Goal: Information Seeking & Learning: Find specific fact

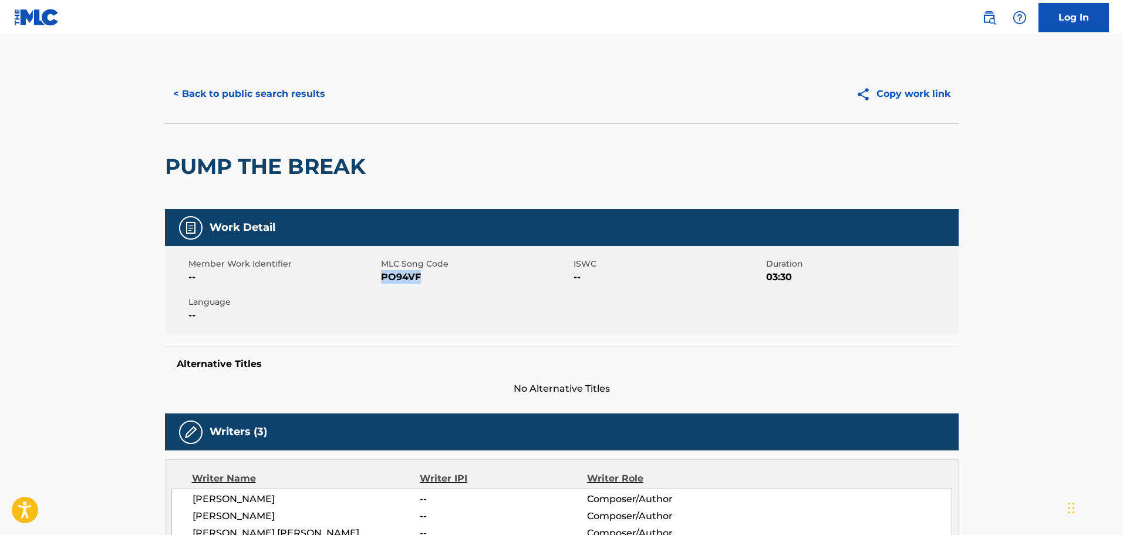
click at [303, 96] on button "< Back to public search results" at bounding box center [249, 93] width 168 height 29
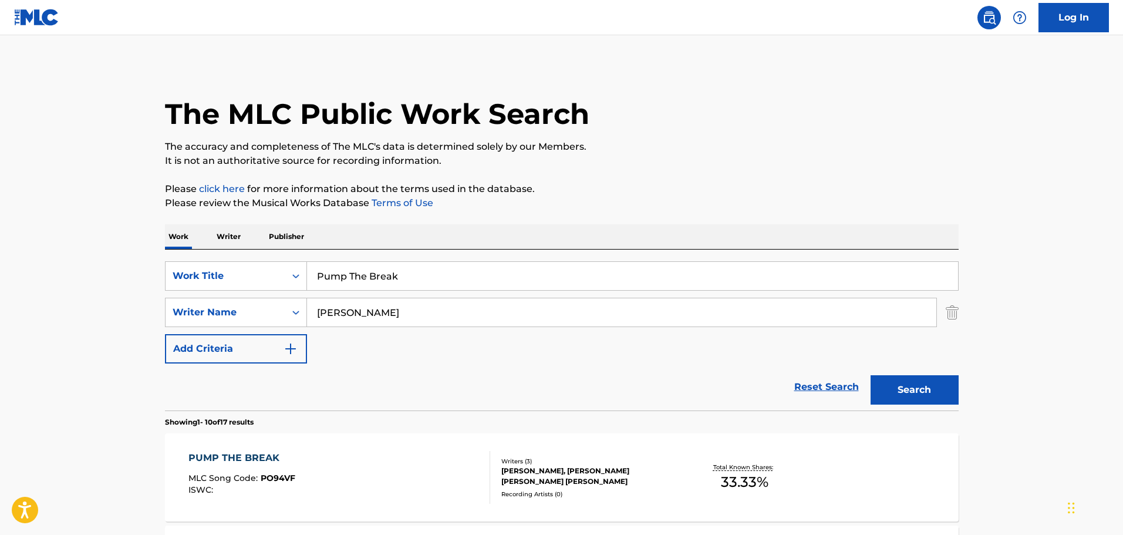
scroll to position [37, 0]
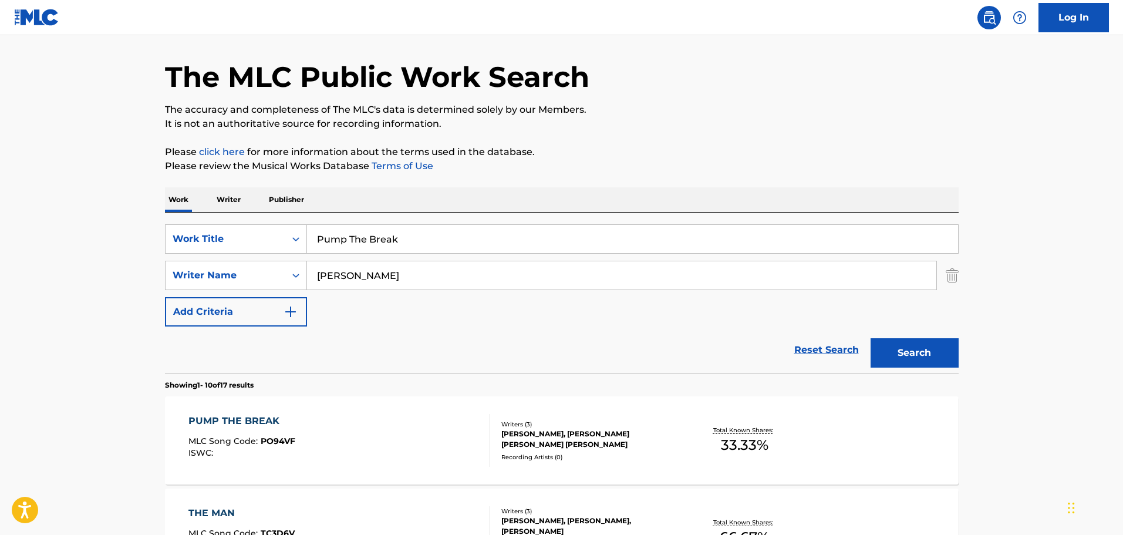
drag, startPoint x: 419, startPoint y: 238, endPoint x: 310, endPoint y: 244, distance: 109.3
click at [310, 244] on input "Pump The Break" at bounding box center [632, 239] width 651 height 28
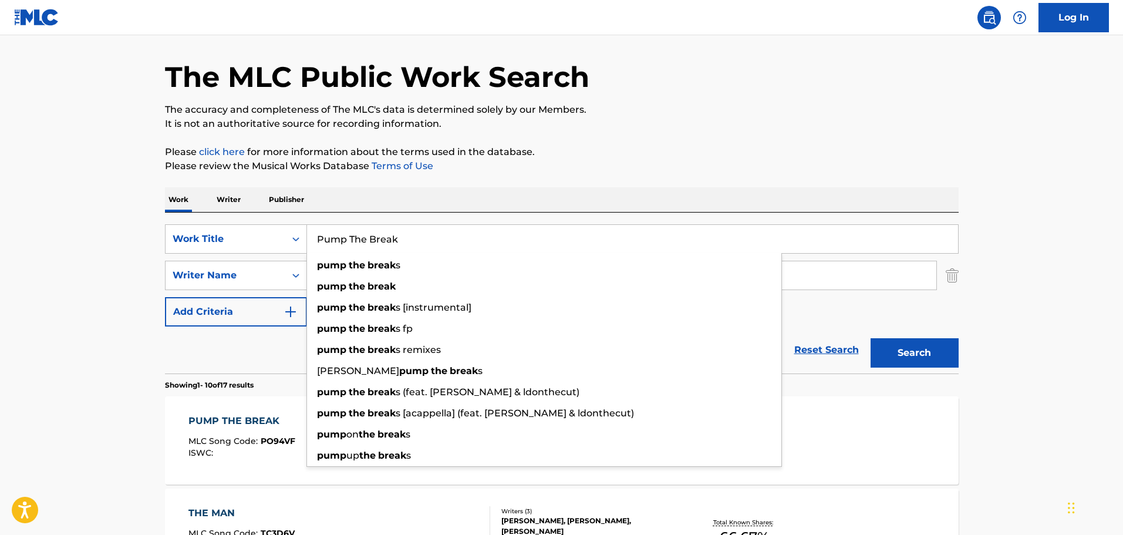
paste input "Shotgun"
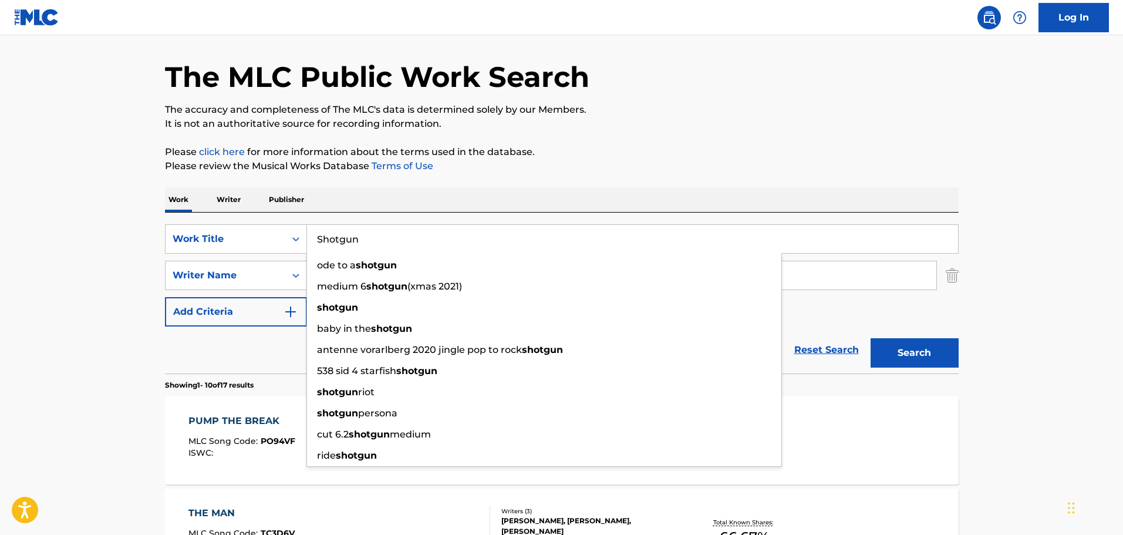
type input "Shotgun"
click at [762, 195] on div "Work Writer Publisher" at bounding box center [562, 199] width 794 height 25
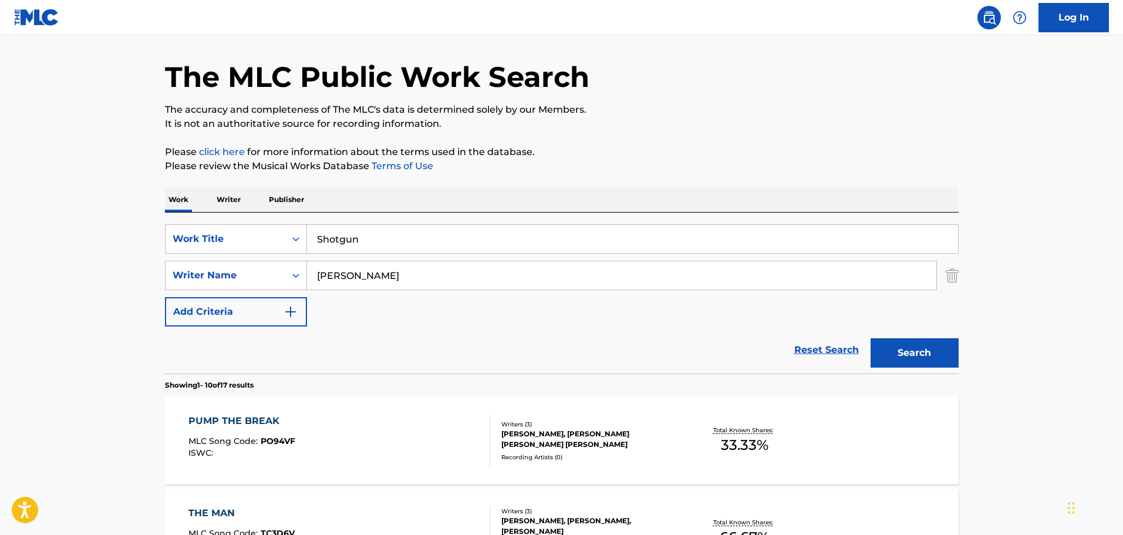
click at [895, 350] on button "Search" at bounding box center [914, 352] width 88 height 29
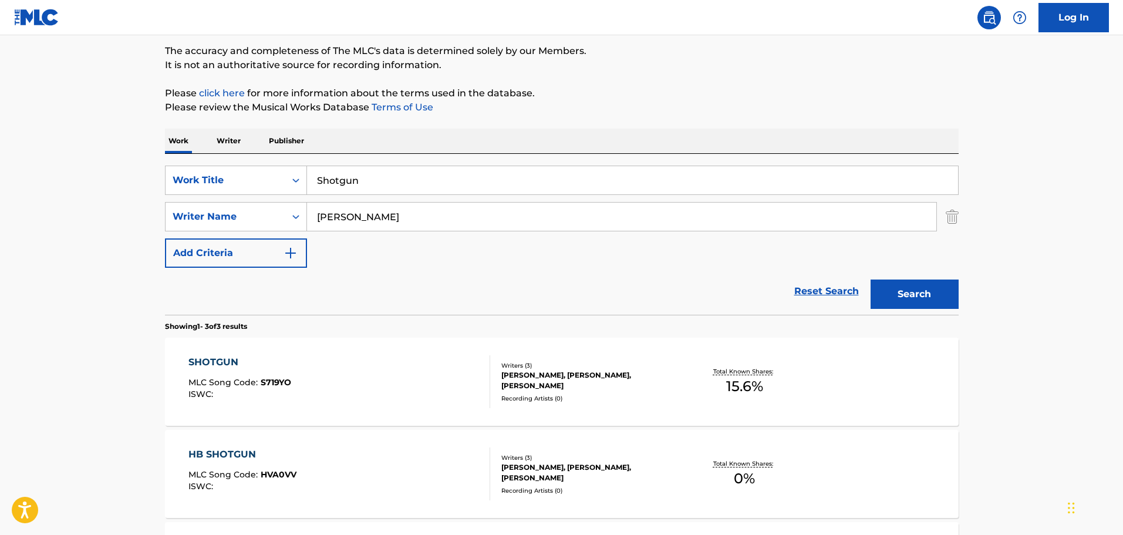
click at [518, 378] on div "[PERSON_NAME], [PERSON_NAME], [PERSON_NAME]" at bounding box center [589, 380] width 177 height 21
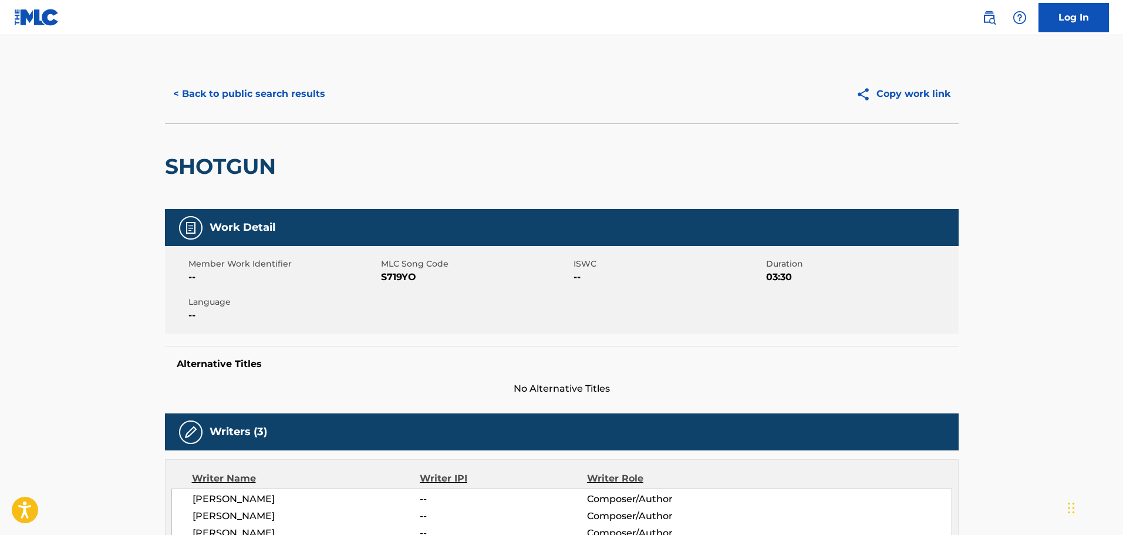
scroll to position [117, 0]
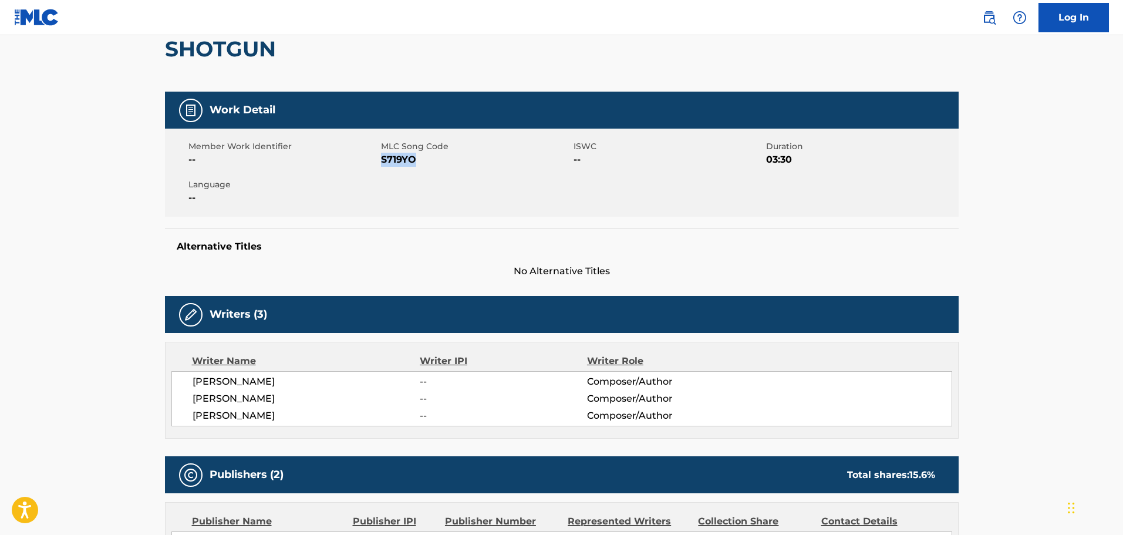
drag, startPoint x: 420, startPoint y: 159, endPoint x: 383, endPoint y: 163, distance: 37.8
click at [383, 163] on span "S719YO" at bounding box center [476, 160] width 190 height 14
copy span "S719YO"
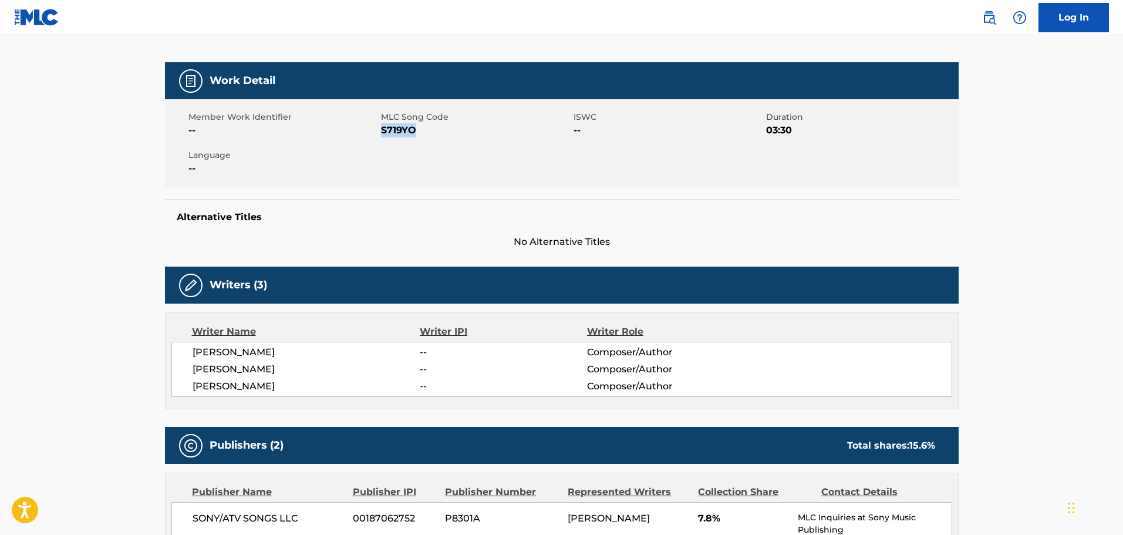
scroll to position [0, 0]
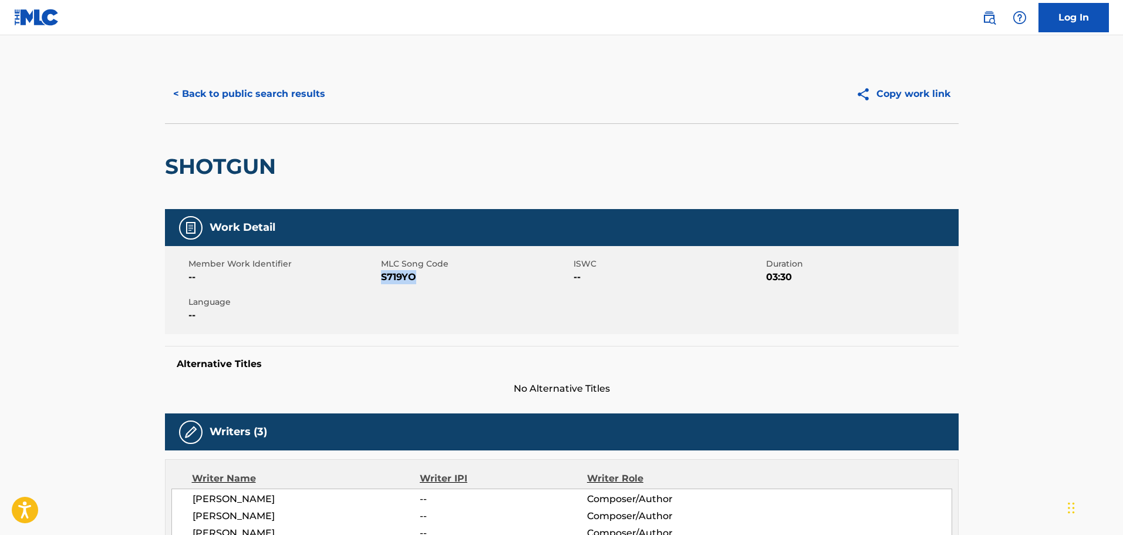
click at [287, 93] on button "< Back to public search results" at bounding box center [249, 93] width 168 height 29
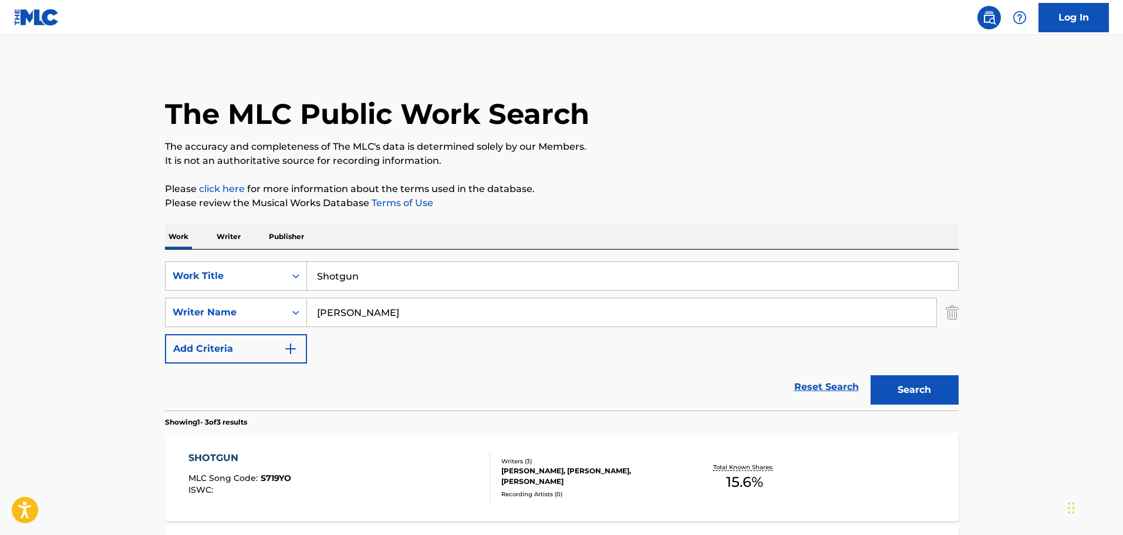
scroll to position [96, 0]
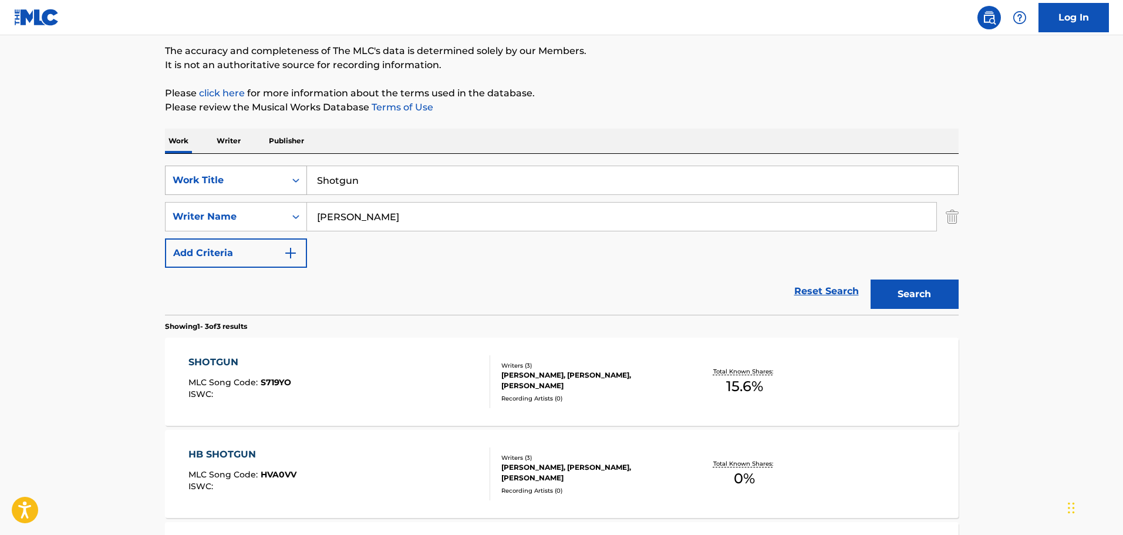
drag, startPoint x: 369, startPoint y: 175, endPoint x: 299, endPoint y: 187, distance: 71.4
click at [299, 187] on div "SearchWithCriteria2882f4b9-66ed-436f-8c6c-c3779062802a Work Title Shotgun" at bounding box center [562, 180] width 794 height 29
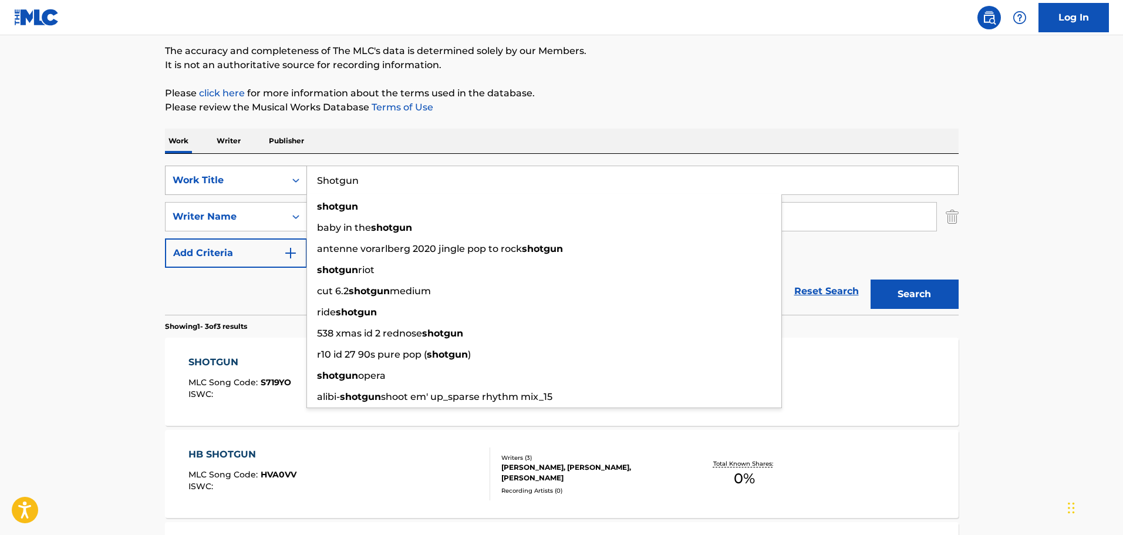
paste input "omewhere [Alt. Version]"
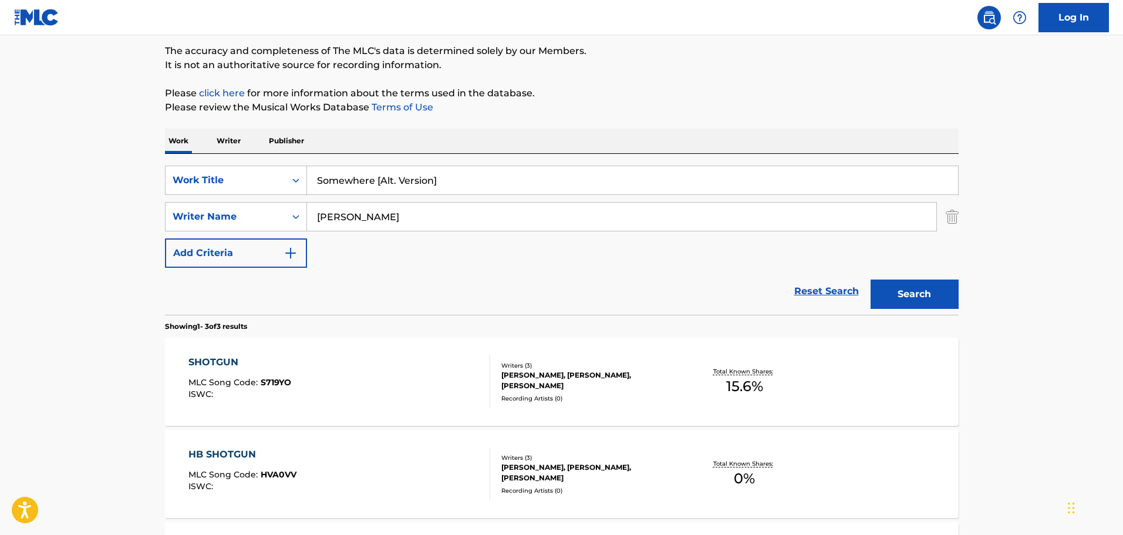
type input "Somewhere [Alt. Version]"
click at [907, 301] on button "Search" at bounding box center [914, 293] width 88 height 29
click at [538, 388] on div "[PERSON_NAME] [PERSON_NAME], [PERSON_NAME]" at bounding box center [589, 380] width 177 height 21
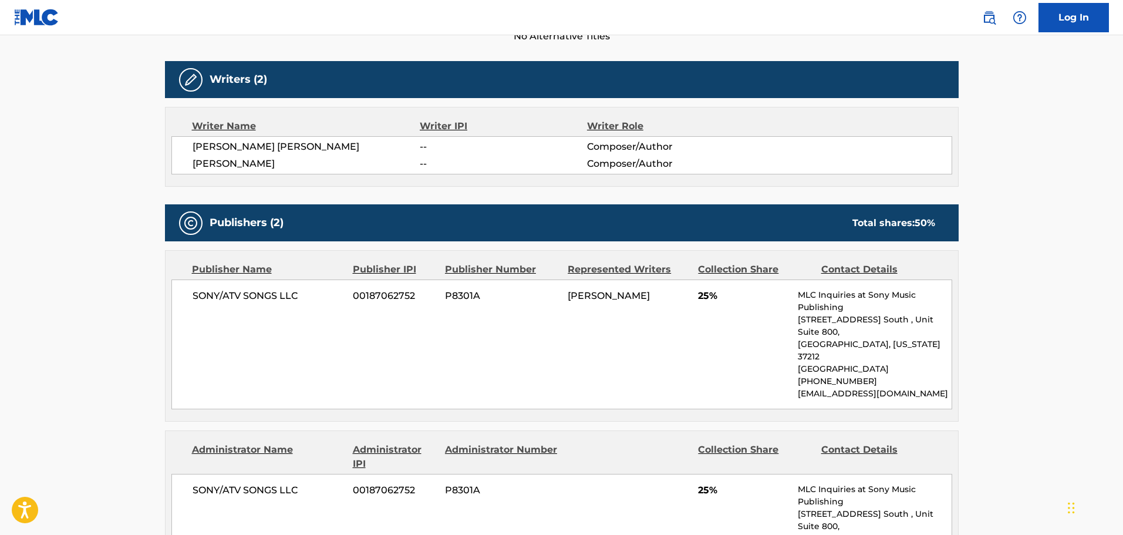
scroll to position [176, 0]
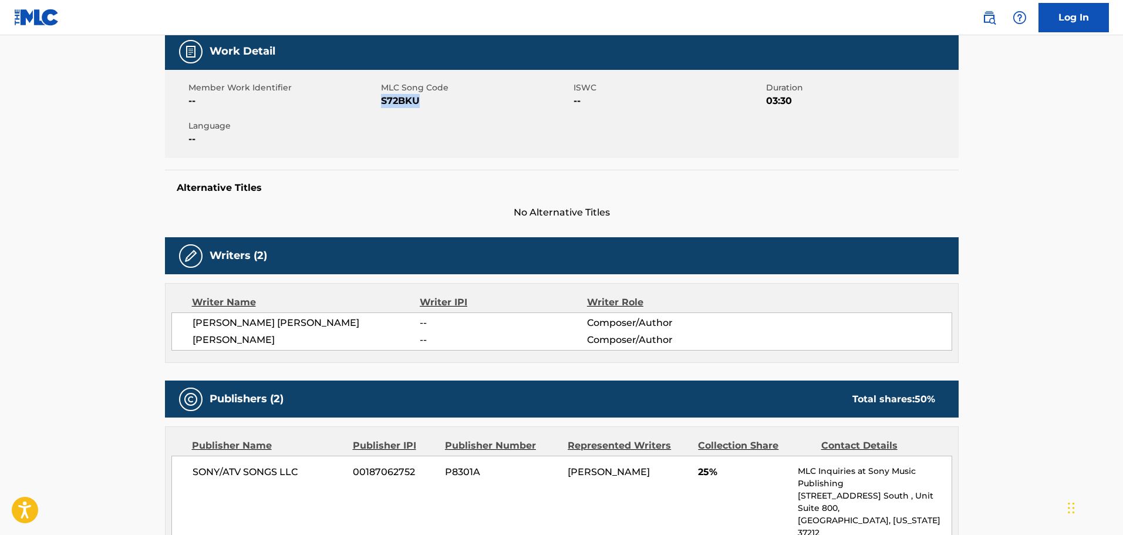
drag, startPoint x: 422, startPoint y: 102, endPoint x: 383, endPoint y: 102, distance: 39.3
click at [383, 102] on span "S72BKU" at bounding box center [476, 101] width 190 height 14
copy span "S72BKU"
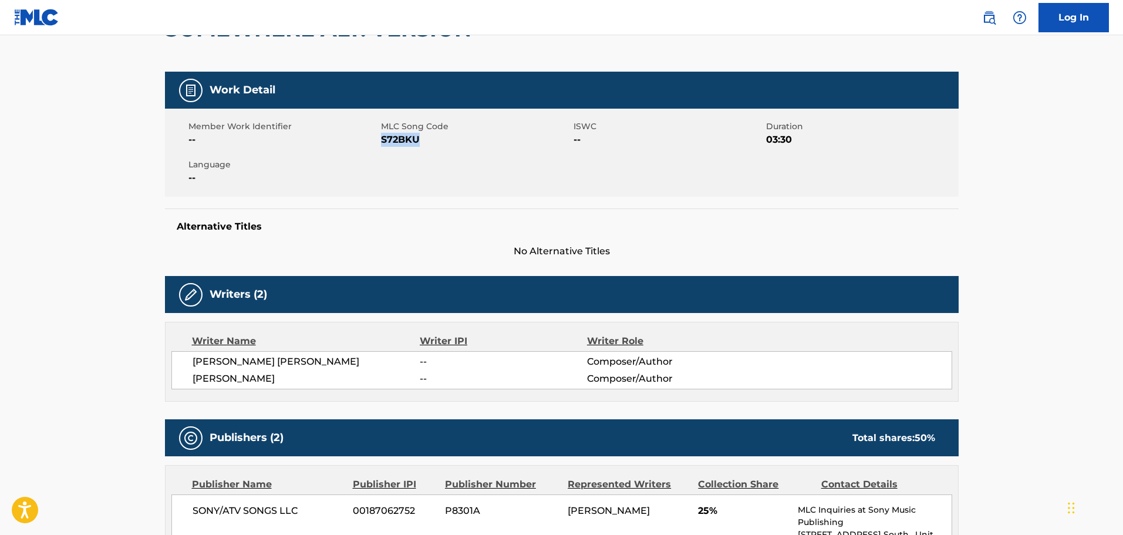
scroll to position [0, 0]
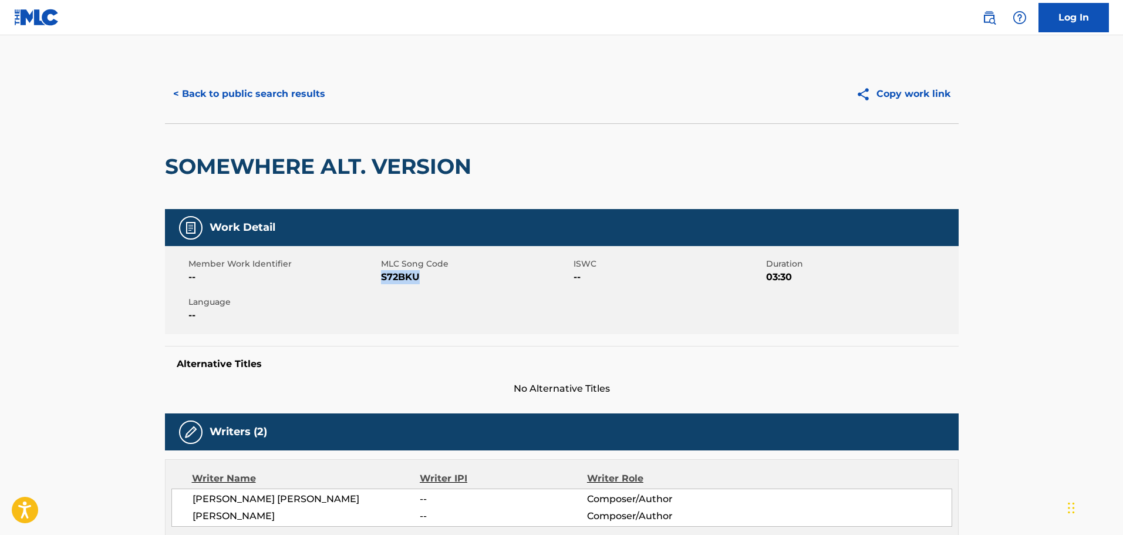
click at [322, 98] on button "< Back to public search results" at bounding box center [249, 93] width 168 height 29
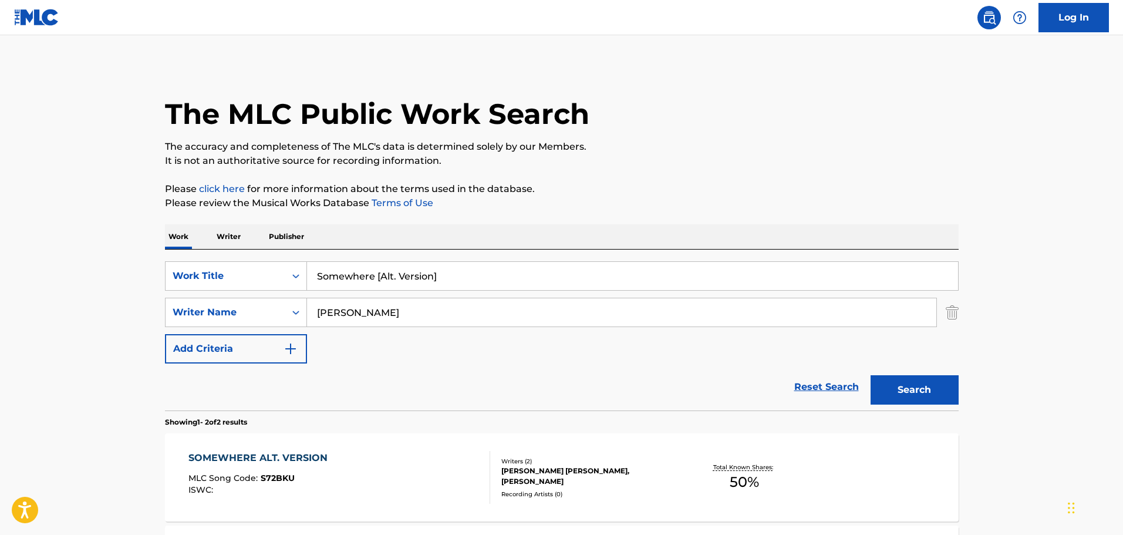
scroll to position [96, 0]
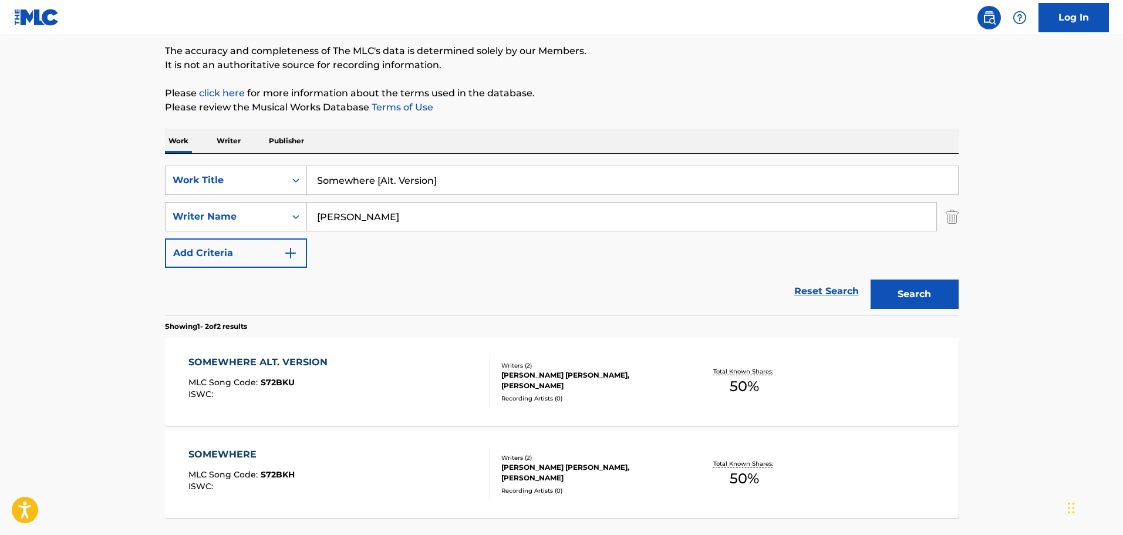
drag, startPoint x: 451, startPoint y: 186, endPoint x: 309, endPoint y: 185, distance: 142.0
click at [309, 186] on input "Somewhere [Alt. Version]" at bounding box center [632, 180] width 651 height 28
paste input "unburn"
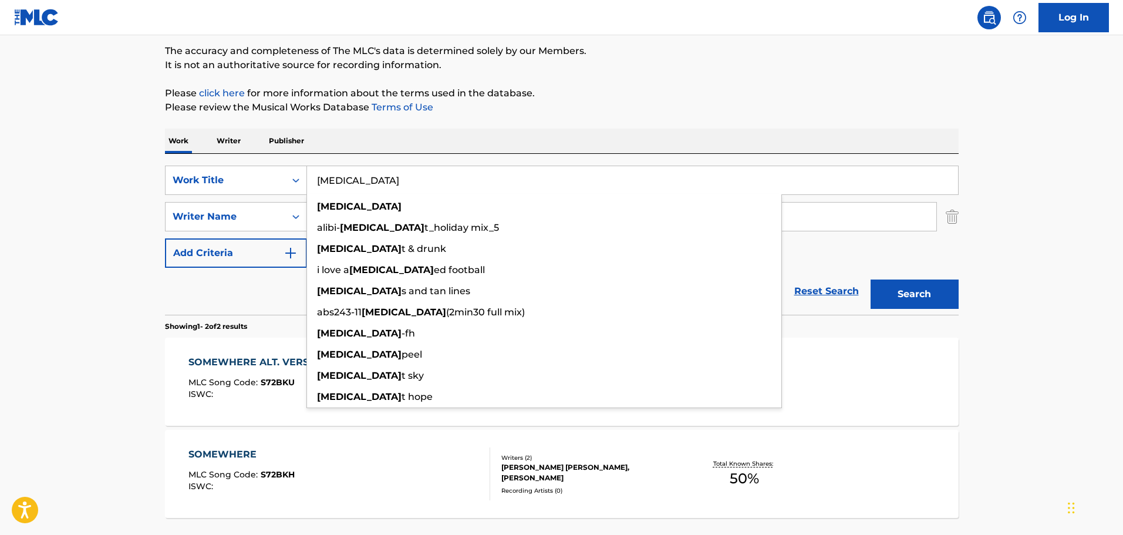
type input "[MEDICAL_DATA]"
click at [569, 135] on div "Work Writer Publisher" at bounding box center [562, 141] width 794 height 25
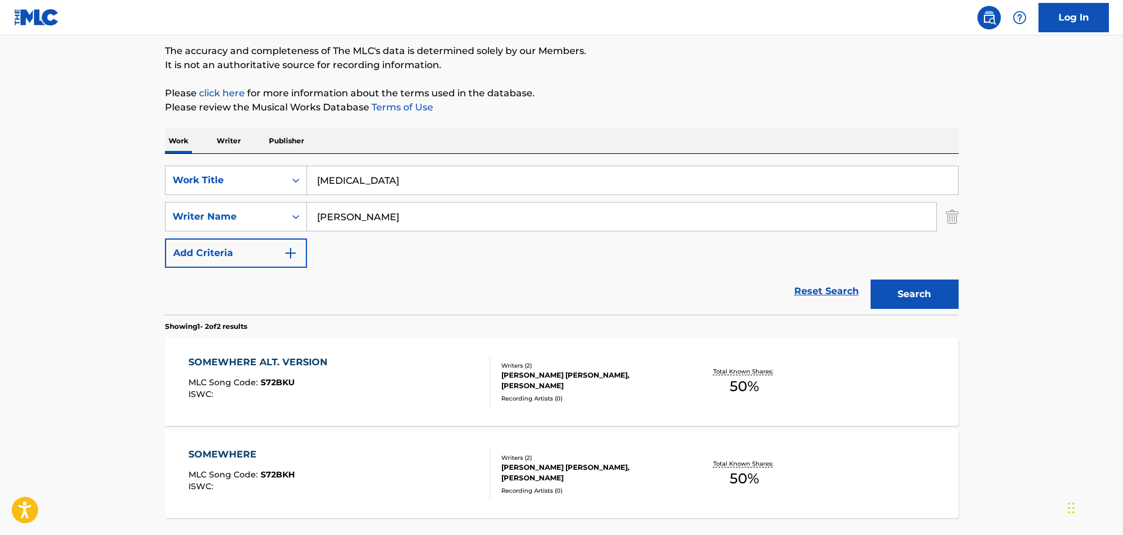
click at [912, 291] on button "Search" at bounding box center [914, 293] width 88 height 29
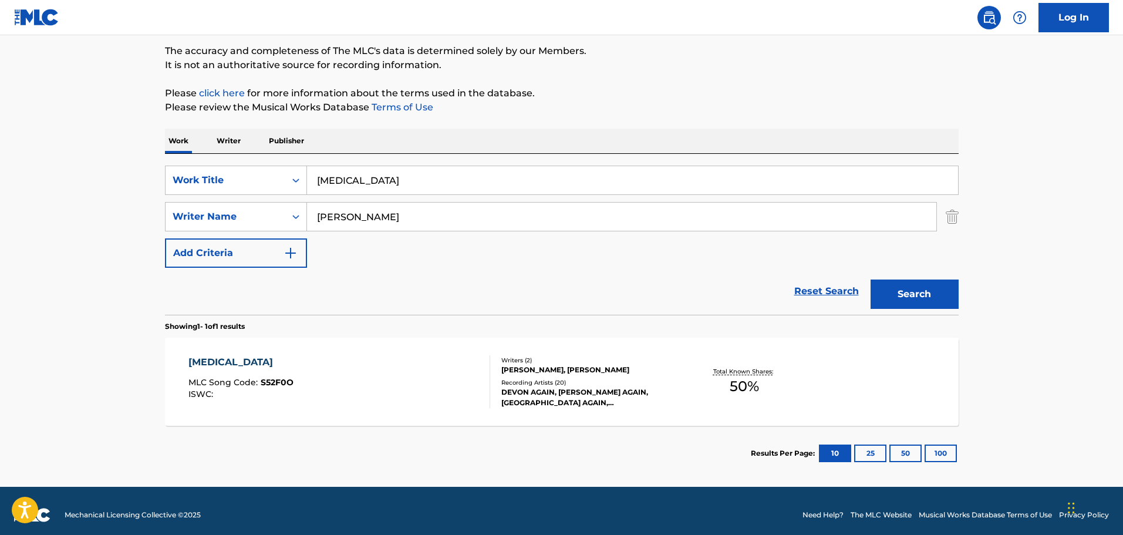
click at [541, 372] on div "[PERSON_NAME], [PERSON_NAME]" at bounding box center [589, 369] width 177 height 11
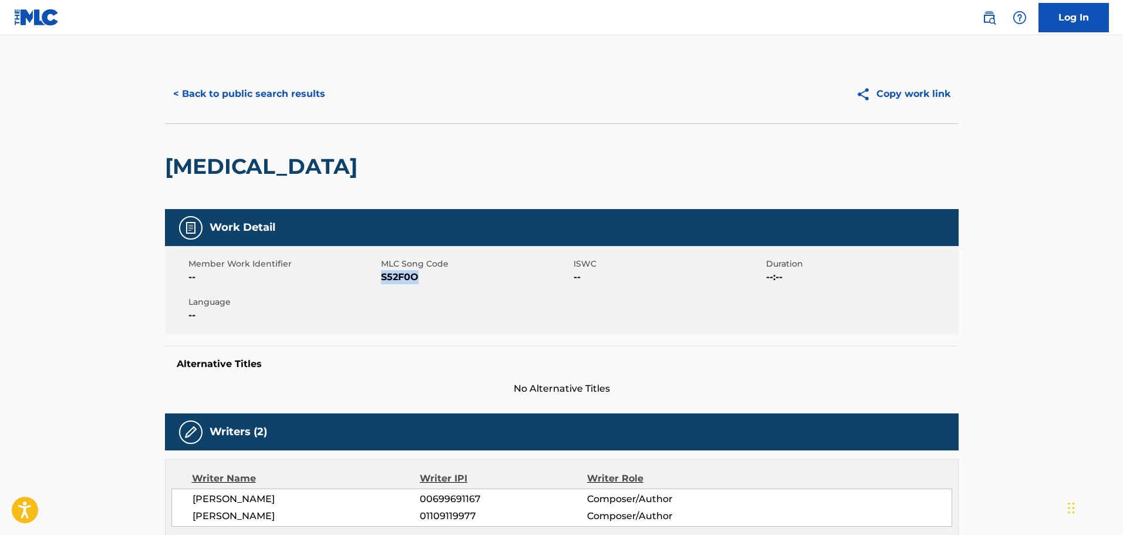
drag, startPoint x: 428, startPoint y: 286, endPoint x: 383, endPoint y: 277, distance: 45.5
click at [383, 277] on div "Member Work Identifier -- MLC Song Code S52F0O ISWC -- Duration --:-- Language …" at bounding box center [562, 290] width 794 height 88
copy span "S52F0O"
